Goal: Transaction & Acquisition: Download file/media

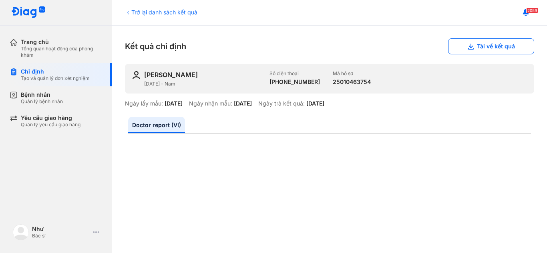
click at [156, 10] on div "Trở lại danh sách kết quả" at bounding box center [161, 12] width 72 height 8
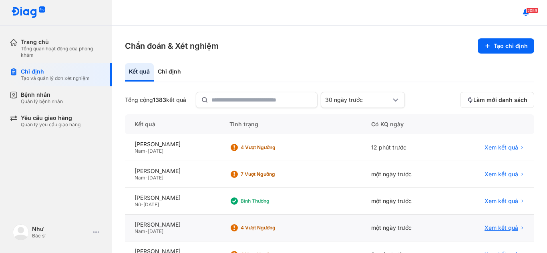
click at [503, 228] on span "Xem kết quả" at bounding box center [501, 228] width 34 height 7
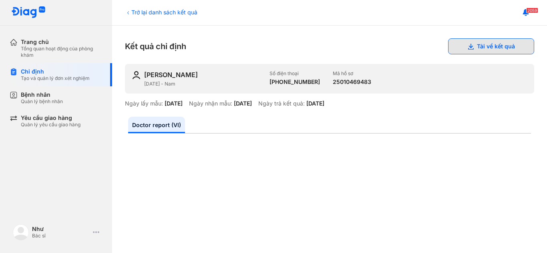
click at [461, 46] on button "Tải về kết quả" at bounding box center [491, 46] width 86 height 16
